Goal: Information Seeking & Learning: Find specific fact

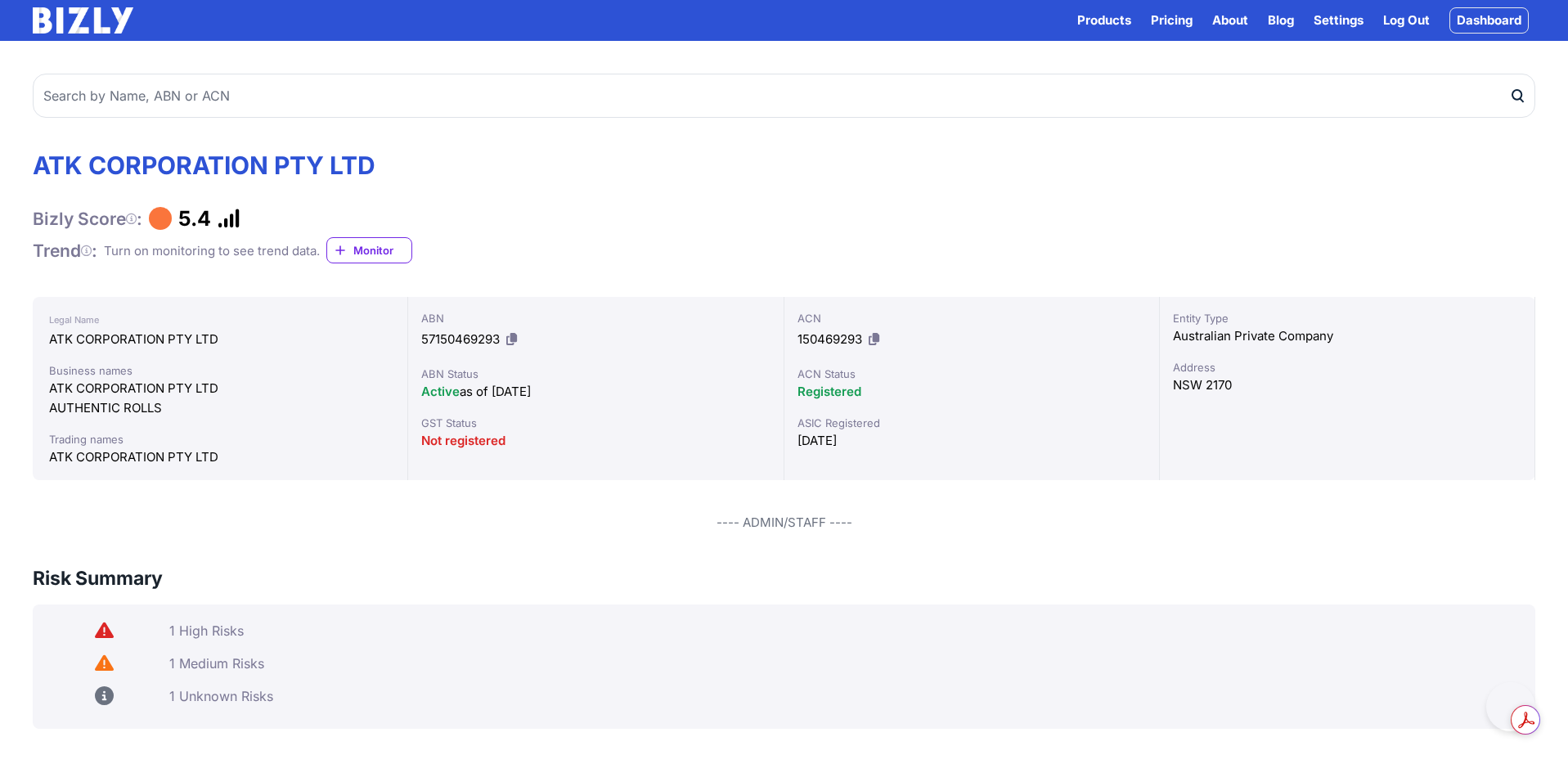
click at [181, 88] on input "text" at bounding box center [784, 96] width 1503 height 44
type input "25f Nominees"
click at [1510, 74] on button "submit" at bounding box center [1523, 96] width 26 height 44
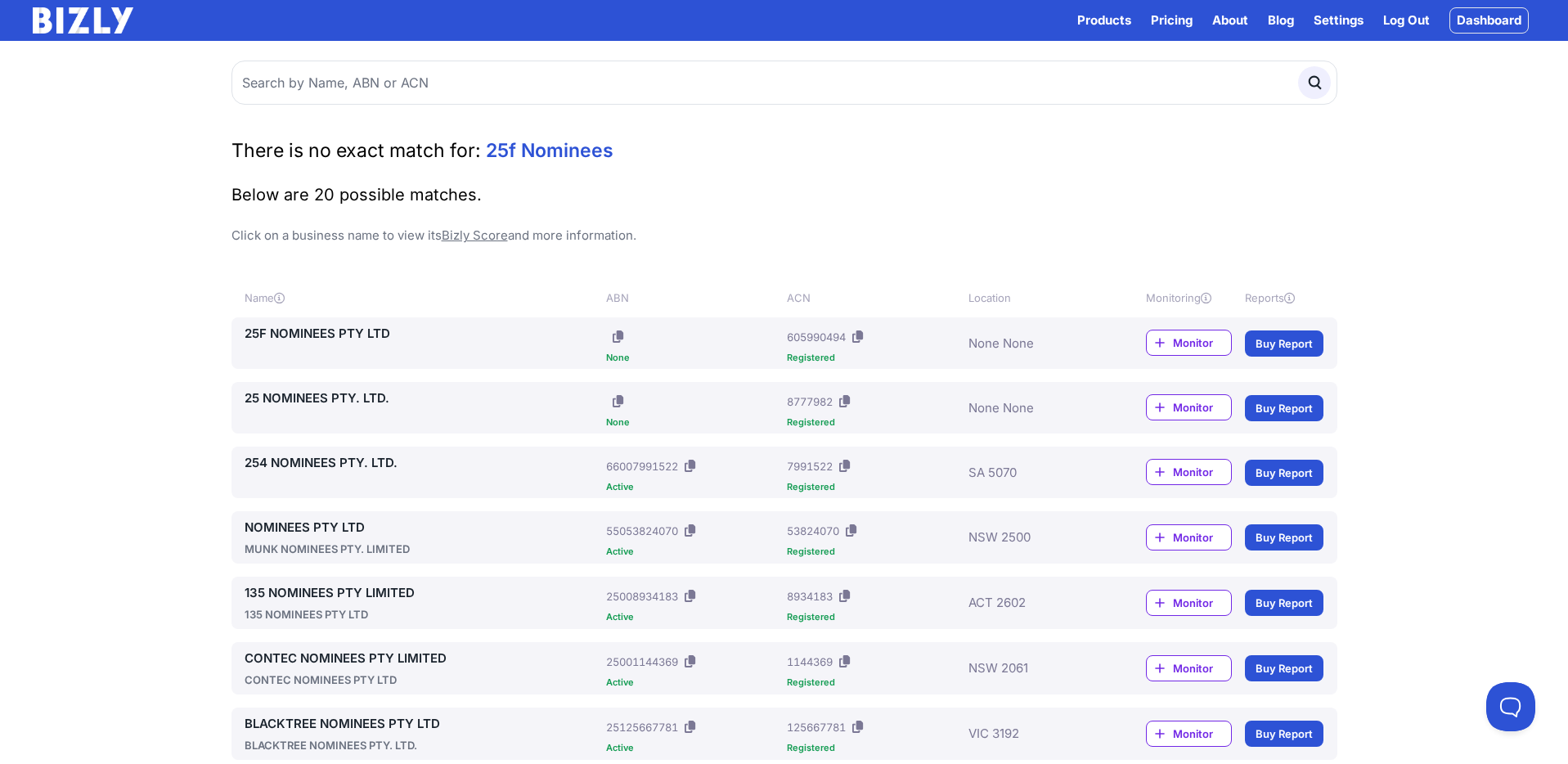
click at [326, 399] on link "25 NOMINEES PTY. LTD." at bounding box center [422, 398] width 356 height 20
